Goal: Information Seeking & Learning: Learn about a topic

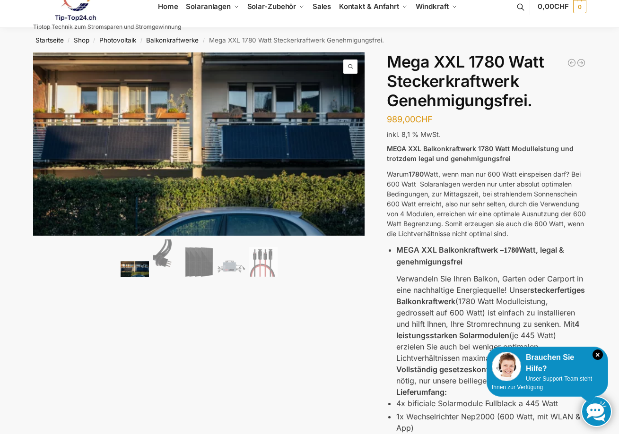
scroll to position [17, 0]
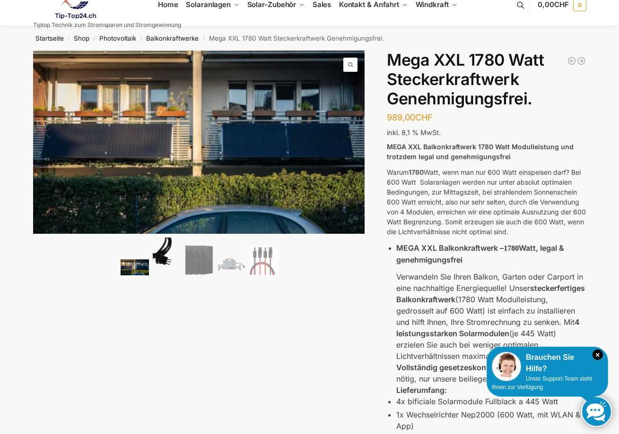
click at [168, 251] on img at bounding box center [167, 257] width 28 height 38
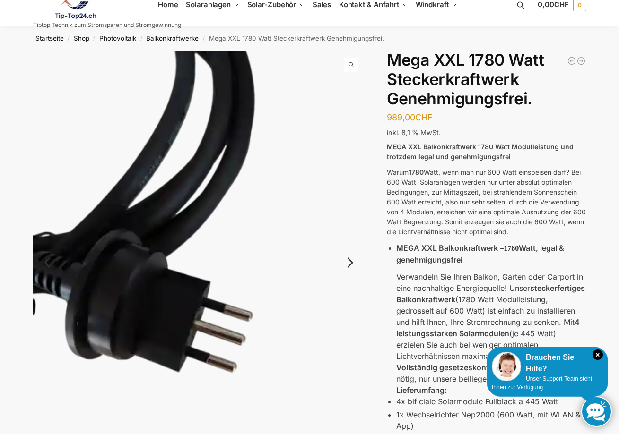
click at [347, 263] on link "Next" at bounding box center [349, 267] width 32 height 9
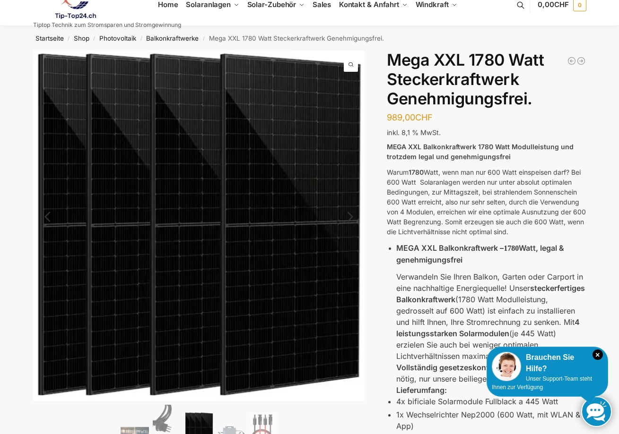
click at [347, 260] on img at bounding box center [199, 226] width 332 height 351
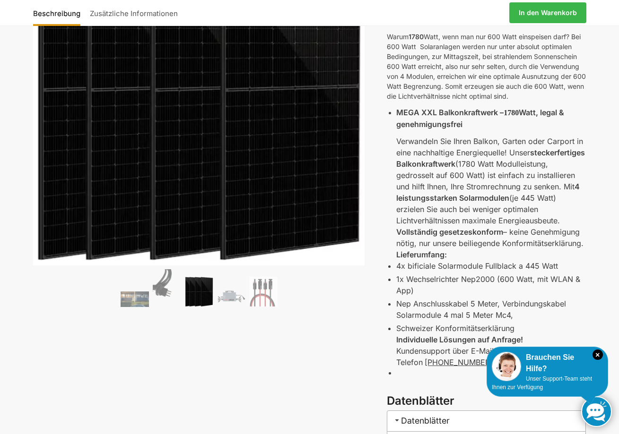
scroll to position [223, 0]
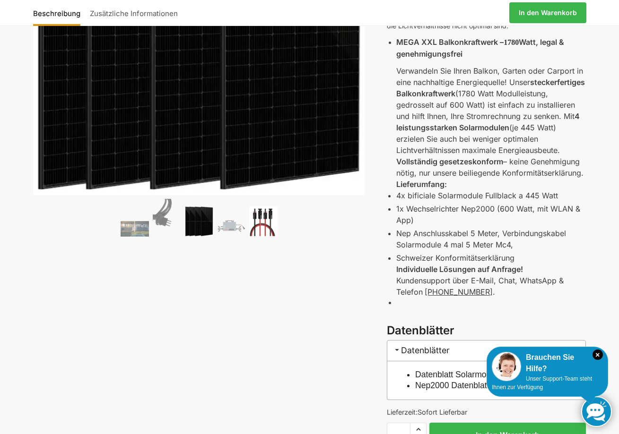
click at [262, 226] on img at bounding box center [263, 222] width 28 height 30
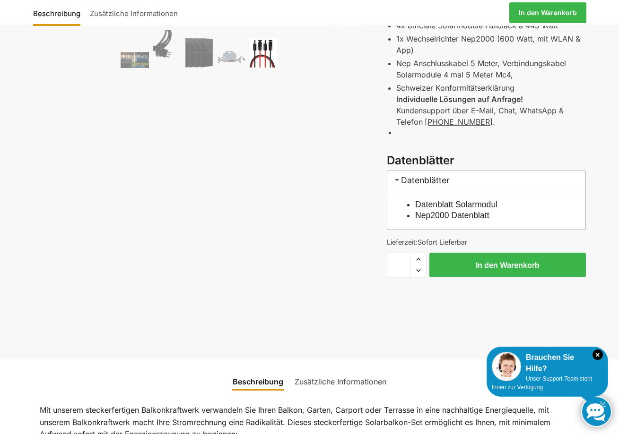
scroll to position [210, 0]
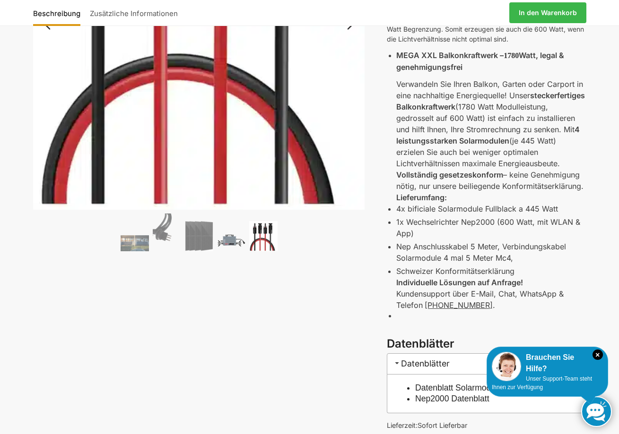
click at [235, 245] on img at bounding box center [231, 240] width 28 height 21
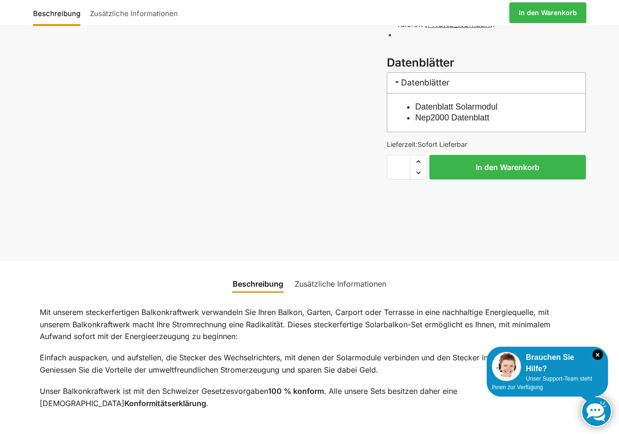
scroll to position [571, 0]
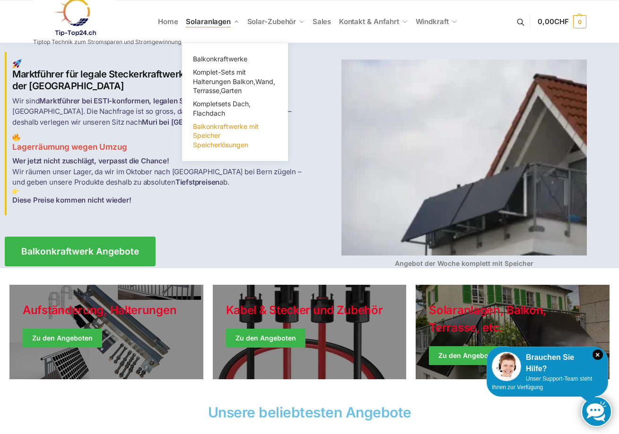
click at [209, 127] on span "Balkonkraftwerke mit Speicher Speicherlösungen" at bounding box center [226, 135] width 66 height 26
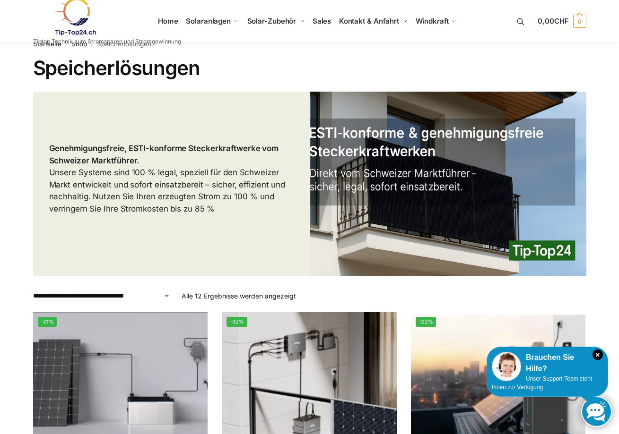
scroll to position [85, 0]
